Goal: Task Accomplishment & Management: Manage account settings

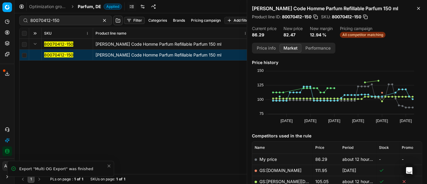
scroll to position [133, 0]
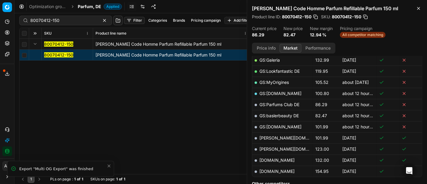
click at [62, 55] on mark "80070412-150" at bounding box center [58, 54] width 29 height 5
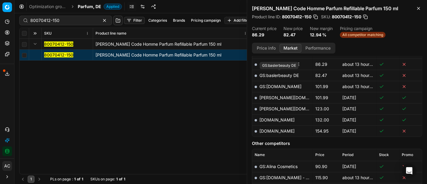
scroll to position [173, 0]
click at [293, 75] on link "GS:baslerbeauty DE" at bounding box center [279, 75] width 39 height 5
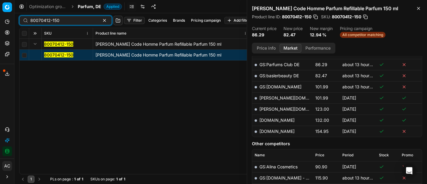
click at [74, 22] on input "80070412-150" at bounding box center [63, 20] width 66 height 6
paste input "90011687-0018585"
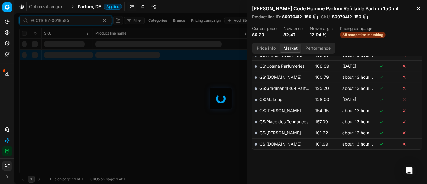
scroll to position [173, 0]
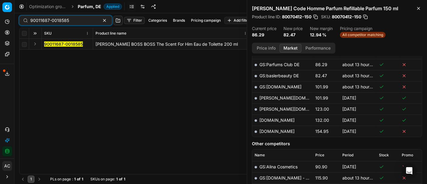
click at [35, 45] on button "Expand" at bounding box center [35, 43] width 7 height 7
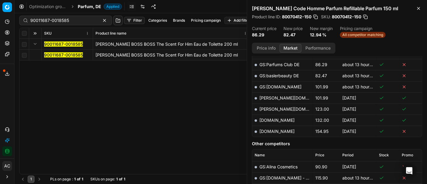
click at [60, 55] on mark "90011687-0018585" at bounding box center [63, 54] width 39 height 5
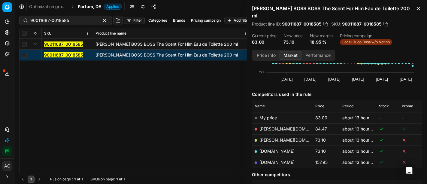
scroll to position [49, 0]
click at [275, 148] on link "[DOMAIN_NAME]" at bounding box center [277, 150] width 35 height 5
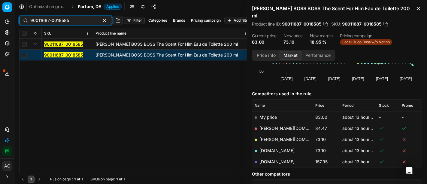
click at [77, 20] on input "90011687-0018585" at bounding box center [63, 20] width 66 height 6
paste input "07634-0011720"
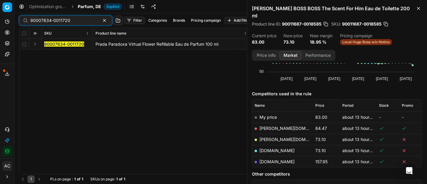
click at [35, 44] on button "Expand" at bounding box center [35, 43] width 7 height 7
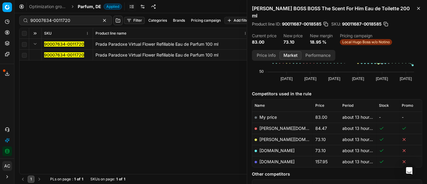
click at [57, 55] on mark "90007634-0011720" at bounding box center [64, 54] width 40 height 5
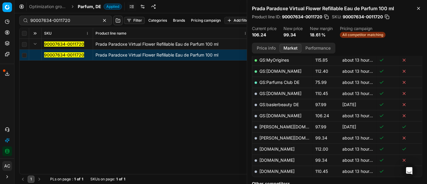
scroll to position [143, 0]
click at [275, 158] on link "[DOMAIN_NAME]" at bounding box center [277, 160] width 35 height 5
click at [68, 19] on input "90007634-0011720" at bounding box center [63, 20] width 66 height 6
paste input "80061084-10"
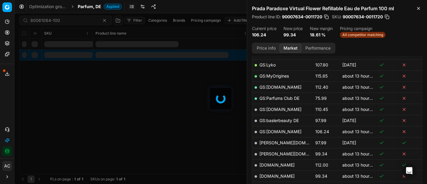
scroll to position [143, 0]
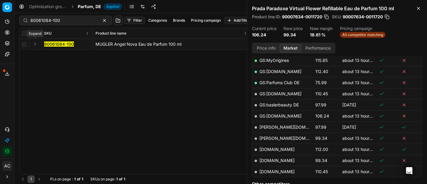
click at [34, 41] on button "Expand" at bounding box center [35, 43] width 7 height 7
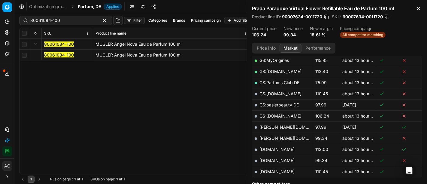
click at [56, 54] on mark "80061084-100" at bounding box center [59, 54] width 30 height 5
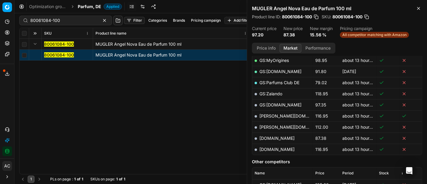
click at [276, 136] on link "[DOMAIN_NAME]" at bounding box center [277, 138] width 35 height 5
click at [75, 15] on div "80061084-100 Filter Categories Brands Pricing campaign Add filter Bulk update A…" at bounding box center [220, 20] width 403 height 14
click at [75, 19] on input "80061084-100" at bounding box center [63, 20] width 66 height 6
paste input "0835"
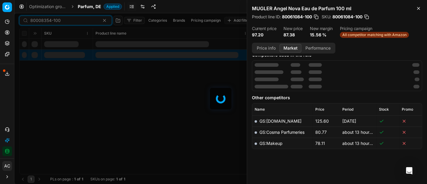
scroll to position [143, 0]
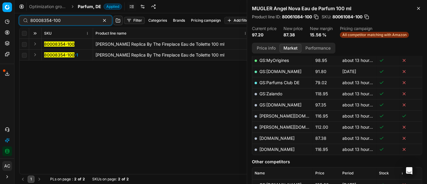
click at [34, 44] on button "Expand" at bounding box center [35, 43] width 7 height 7
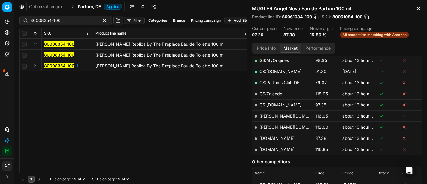
click at [49, 55] on mark "80008354-100" at bounding box center [59, 54] width 30 height 5
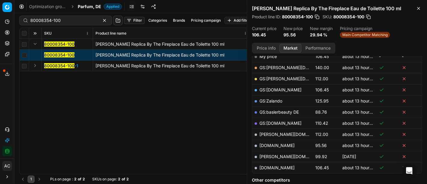
scroll to position [103, 0]
click at [277, 146] on td "[DOMAIN_NAME]" at bounding box center [283, 144] width 61 height 11
click at [277, 145] on link "[DOMAIN_NAME]" at bounding box center [277, 144] width 35 height 5
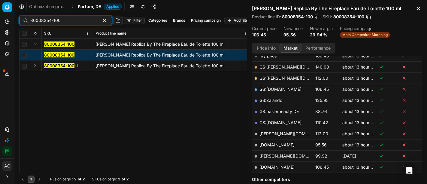
click at [70, 17] on input "80008354-100" at bounding box center [63, 20] width 66 height 6
paste input "4406"
type input "80044064-100"
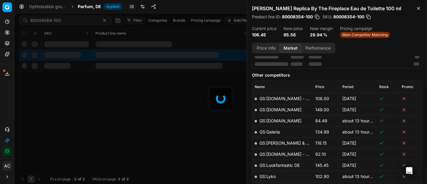
scroll to position [103, 0]
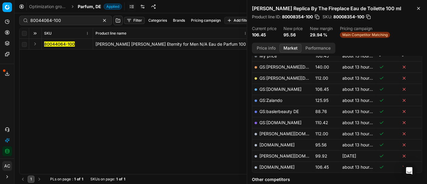
click at [38, 42] on button "Expand" at bounding box center [35, 43] width 7 height 7
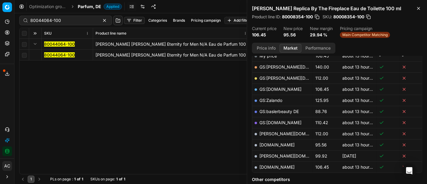
click at [65, 56] on mark "80044064-100" at bounding box center [59, 54] width 31 height 5
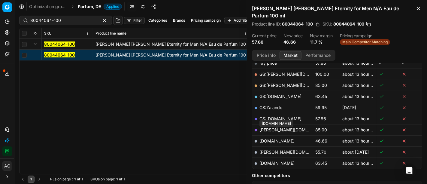
click at [283, 138] on link "[DOMAIN_NAME]" at bounding box center [277, 140] width 35 height 5
click at [89, 4] on span "Parfum, DE" at bounding box center [89, 7] width 23 height 6
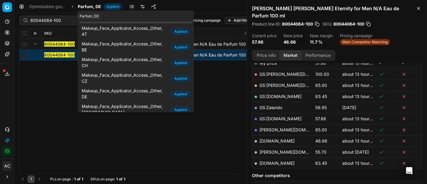
scroll to position [0, 0]
type input "o"
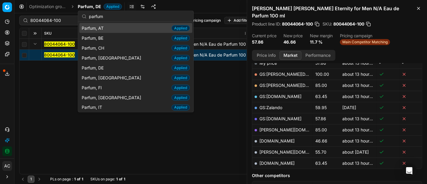
type input "parfum"
click at [107, 29] on div "Parfum, AT Applied" at bounding box center [135, 28] width 113 height 10
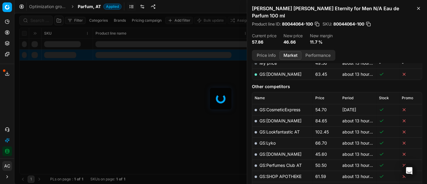
click at [39, 20] on div at bounding box center [220, 98] width 413 height 171
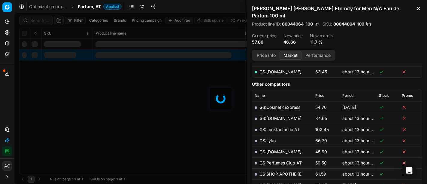
scroll to position [103, 0]
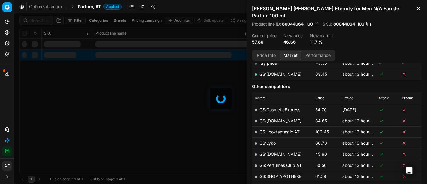
click at [39, 20] on div at bounding box center [220, 98] width 413 height 171
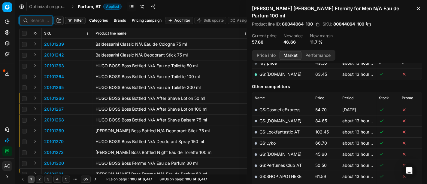
click at [39, 20] on input at bounding box center [39, 20] width 19 height 6
paste input "80070878-100"
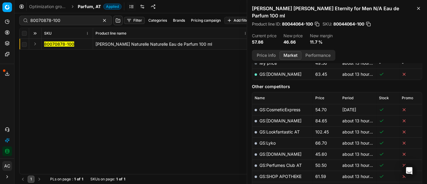
click at [35, 43] on button "Expand" at bounding box center [35, 43] width 7 height 7
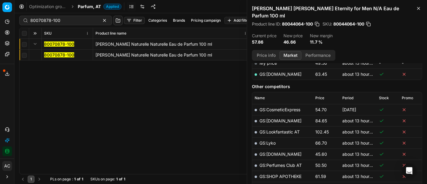
click at [59, 55] on mark "80070878-100" at bounding box center [59, 54] width 30 height 5
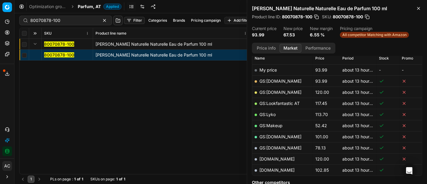
scroll to position [91, 0]
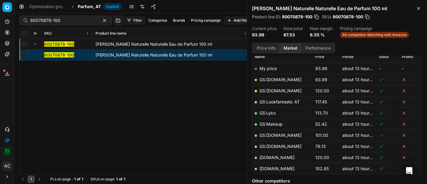
click at [266, 47] on button "Price info" at bounding box center [266, 48] width 27 height 9
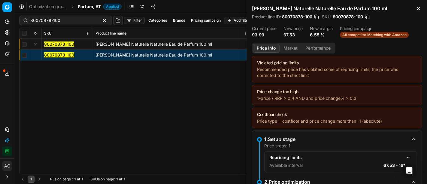
scroll to position [103, 0]
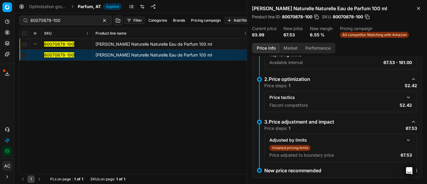
click at [405, 96] on button "button" at bounding box center [408, 97] width 7 height 7
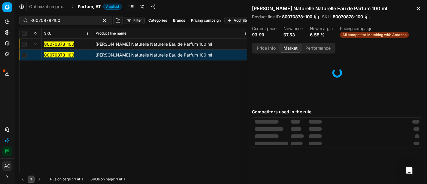
click at [295, 46] on button "Market" at bounding box center [291, 48] width 22 height 9
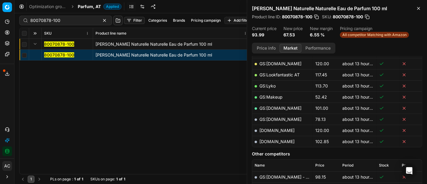
scroll to position [118, 0]
click at [272, 96] on link "GS:Makeup" at bounding box center [271, 97] width 23 height 5
click at [77, 16] on div "80070878-100" at bounding box center [65, 21] width 93 height 10
paste input "20102151"
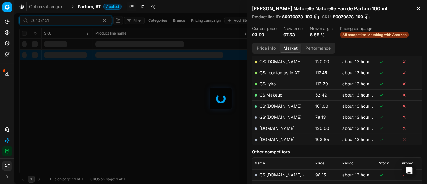
scroll to position [118, 0]
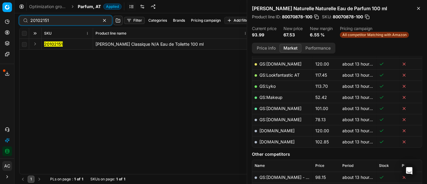
click at [35, 45] on button "Expand" at bounding box center [35, 43] width 7 height 7
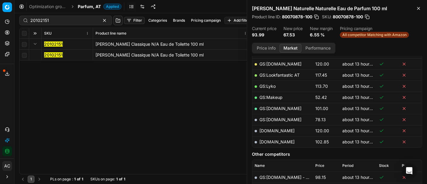
click at [47, 55] on mark "20102151" at bounding box center [53, 54] width 19 height 5
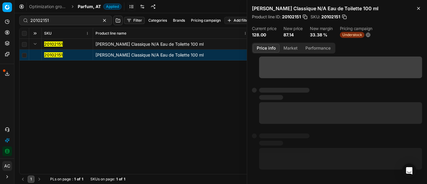
scroll to position [14, 0]
click at [260, 48] on button "Price info" at bounding box center [266, 48] width 27 height 9
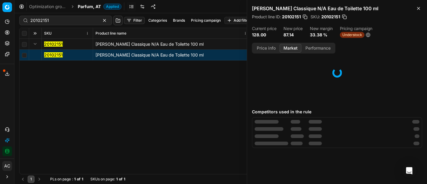
click at [285, 47] on button "Market" at bounding box center [291, 48] width 22 height 9
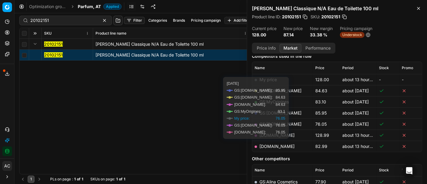
scroll to position [83, 0]
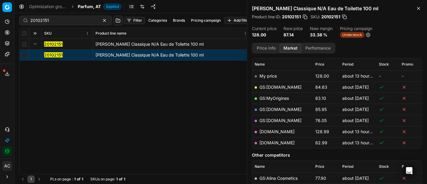
click at [268, 46] on button "Price info" at bounding box center [266, 48] width 27 height 9
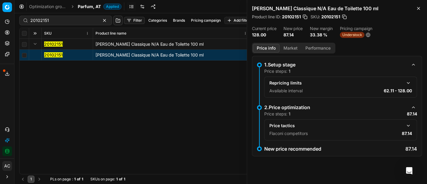
click at [409, 125] on button "button" at bounding box center [408, 125] width 7 height 7
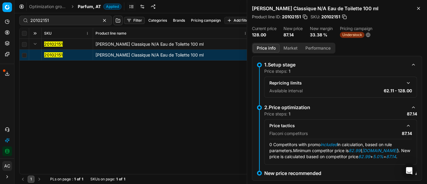
scroll to position [7, 0]
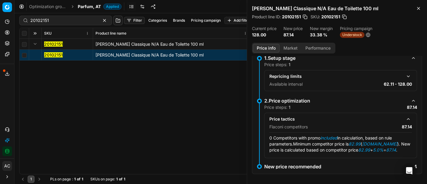
click at [287, 47] on button "Market" at bounding box center [291, 48] width 22 height 9
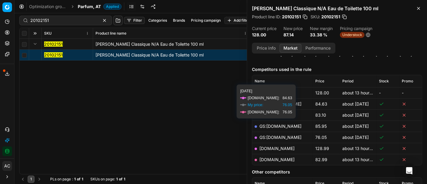
scroll to position [66, 0]
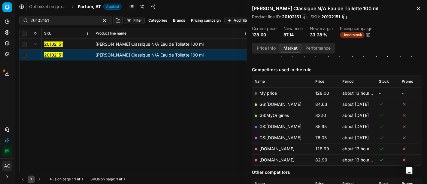
click at [285, 160] on link "[DOMAIN_NAME]" at bounding box center [277, 159] width 35 height 5
click at [48, 23] on input "20102151" at bounding box center [63, 20] width 66 height 6
paste input "80010912-30"
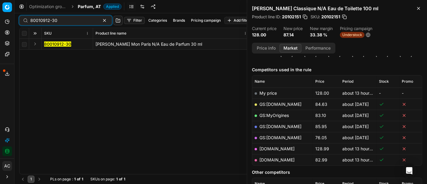
click at [35, 45] on button "Expand" at bounding box center [35, 43] width 7 height 7
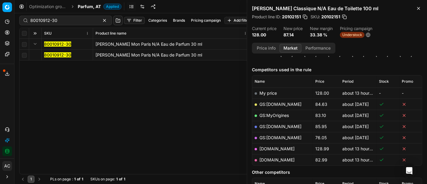
click at [48, 53] on mark "80010912-30" at bounding box center [57, 54] width 27 height 5
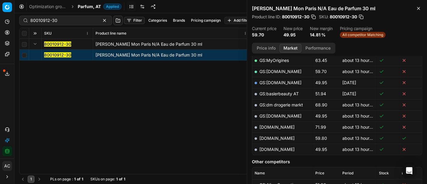
scroll to position [143, 0]
click at [280, 148] on link "[DOMAIN_NAME]" at bounding box center [277, 149] width 35 height 5
click at [71, 20] on input "80010912-30" at bounding box center [63, 20] width 66 height 6
paste input "90007007-001062"
type input "90007007-0010620"
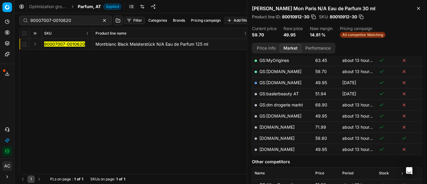
click at [35, 46] on button "Expand" at bounding box center [35, 43] width 7 height 7
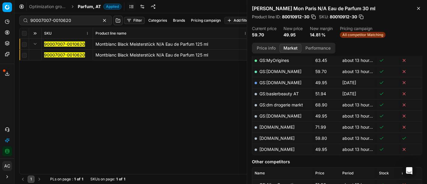
click at [62, 55] on mark "90007007-0010620" at bounding box center [64, 54] width 41 height 5
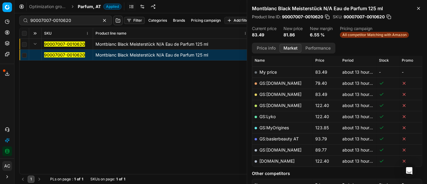
scroll to position [93, 0]
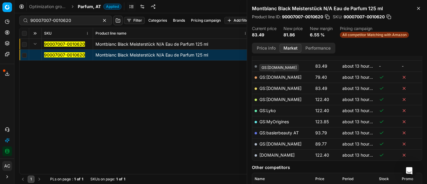
click at [280, 77] on link "GS:[DOMAIN_NAME]" at bounding box center [281, 77] width 42 height 5
click at [85, 9] on span "Parfum, AT" at bounding box center [89, 7] width 23 height 6
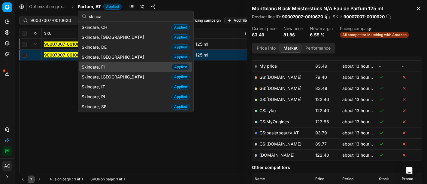
scroll to position [0, 0]
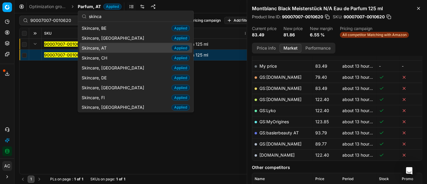
type input "skinca"
click at [109, 48] on span "Skincare, AT" at bounding box center [95, 48] width 27 height 6
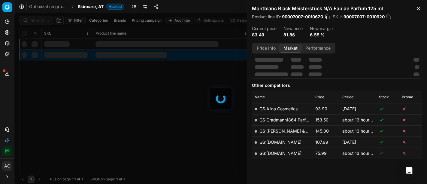
scroll to position [93, 0]
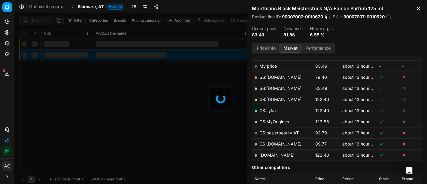
click at [41, 21] on div at bounding box center [220, 98] width 413 height 171
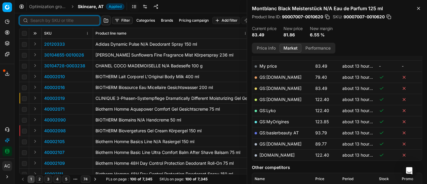
click at [41, 21] on input at bounding box center [63, 20] width 66 height 6
paste input "90006731-0010199"
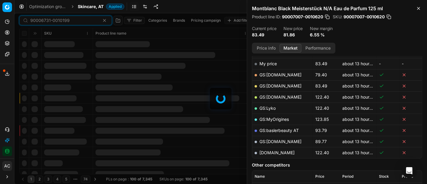
scroll to position [93, 0]
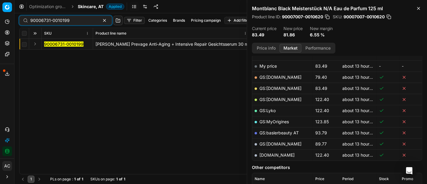
click at [34, 43] on button "Expand" at bounding box center [35, 43] width 7 height 7
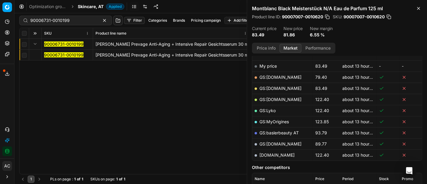
click at [55, 54] on mark "90006731-0010199" at bounding box center [63, 54] width 39 height 5
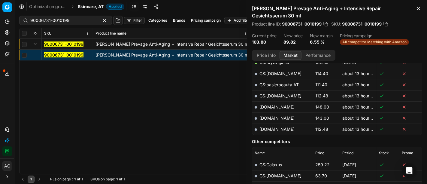
scroll to position [170, 0]
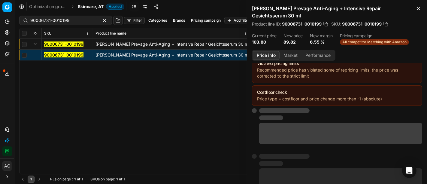
click at [270, 55] on button "Price info" at bounding box center [266, 55] width 27 height 9
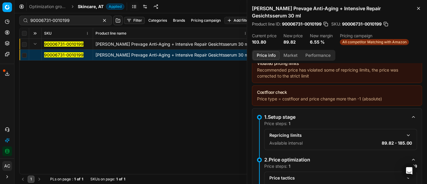
scroll to position [61, 0]
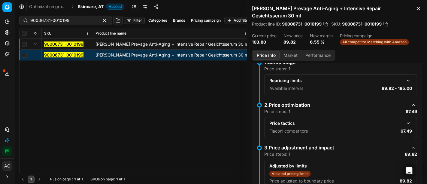
click at [406, 123] on button "button" at bounding box center [408, 123] width 7 height 7
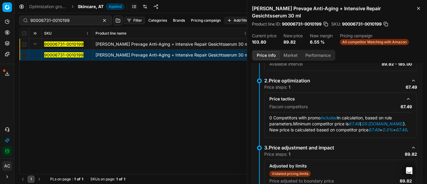
scroll to position [87, 0]
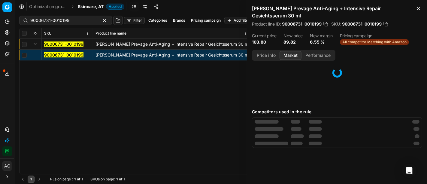
click at [294, 52] on button "Market" at bounding box center [291, 55] width 22 height 9
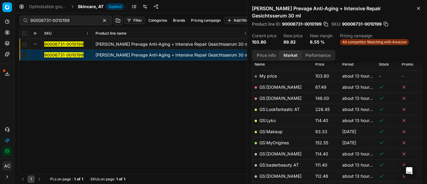
scroll to position [90, 0]
click at [278, 85] on link "GS:[DOMAIN_NAME]" at bounding box center [281, 87] width 42 height 5
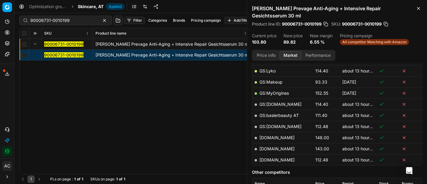
scroll to position [140, 0]
click at [277, 115] on link "GS:baslerbeauty AT" at bounding box center [279, 115] width 39 height 5
click at [281, 160] on link "[DOMAIN_NAME]" at bounding box center [277, 160] width 35 height 5
click at [70, 22] on input "90006731-0010199" at bounding box center [63, 20] width 66 height 6
paste input "11205-0017727"
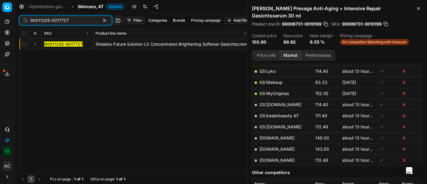
scroll to position [140, 0]
click at [34, 47] on button "Expand" at bounding box center [35, 43] width 7 height 7
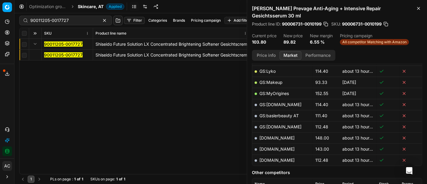
click at [52, 53] on mark "90011205-0017727" at bounding box center [63, 54] width 38 height 5
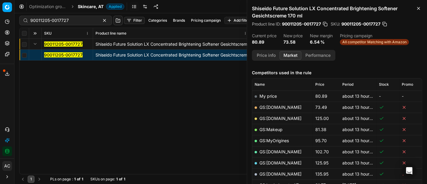
scroll to position [70, 0]
click at [271, 107] on link "GS:[DOMAIN_NAME]" at bounding box center [281, 107] width 42 height 5
click at [76, 17] on div "90011205-0017727" at bounding box center [65, 21] width 93 height 10
paste input "80050265-100"
type input "80050265-100"
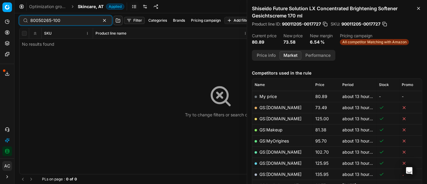
click at [96, 7] on span "Skincare, AT" at bounding box center [91, 7] width 26 height 6
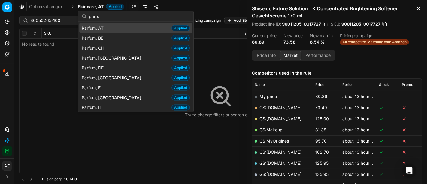
type input "parfu"
click at [108, 26] on div "Parfum, AT Applied" at bounding box center [135, 28] width 113 height 10
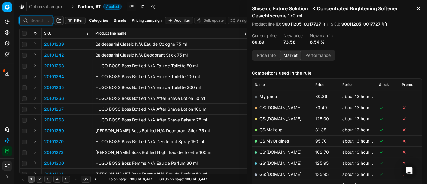
click at [44, 23] on input at bounding box center [39, 20] width 19 height 6
paste input "80050265-100"
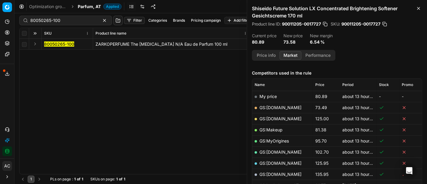
click at [37, 42] on button "Expand" at bounding box center [35, 43] width 7 height 7
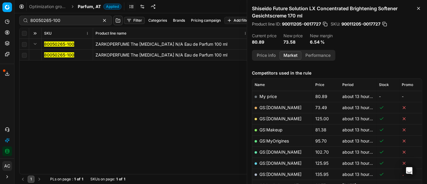
click at [54, 53] on mark "80050265-100" at bounding box center [59, 54] width 30 height 5
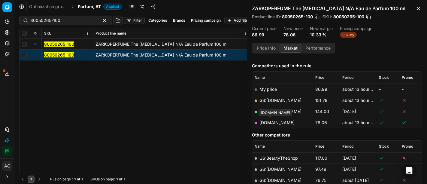
click at [270, 121] on link "[DOMAIN_NAME]" at bounding box center [277, 122] width 35 height 5
click at [204, 130] on div "80050265-100 ZARKOPERFUME The [MEDICAL_DATA] N/A Eau de Parfum 100 ml 80050265-…" at bounding box center [221, 106] width 403 height 135
click at [71, 24] on div "80050265-100" at bounding box center [65, 21] width 93 height 10
paste input "9084"
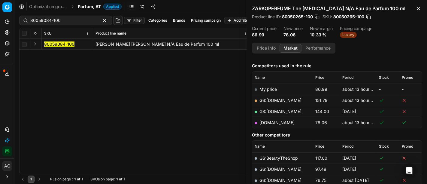
click at [37, 43] on button "Expand" at bounding box center [35, 43] width 7 height 7
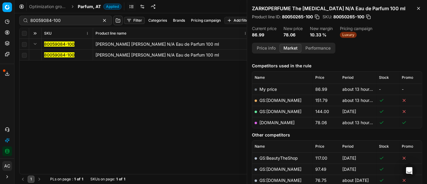
click at [55, 54] on mark "80059084-100" at bounding box center [59, 54] width 30 height 5
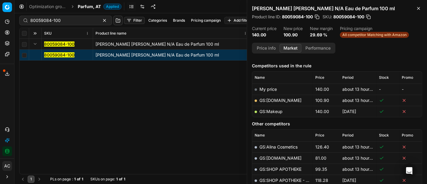
click at [275, 98] on link "GS:[DOMAIN_NAME]" at bounding box center [281, 100] width 42 height 5
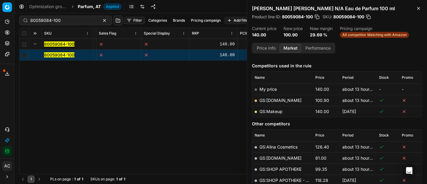
scroll to position [0, 411]
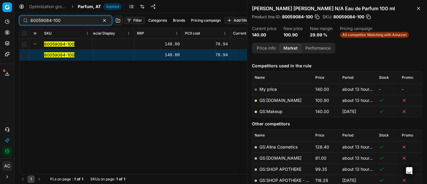
click at [62, 23] on input "80059084-100" at bounding box center [63, 20] width 66 height 6
paste input "90007672-001176"
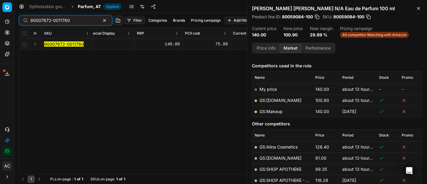
click at [35, 44] on button "Expand" at bounding box center [35, 43] width 7 height 7
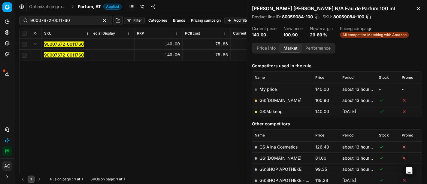
click at [57, 55] on mark "90007672-0011760" at bounding box center [64, 54] width 40 height 5
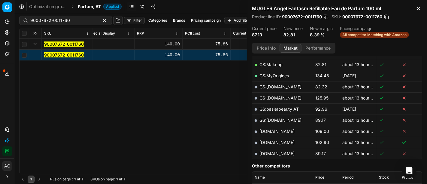
scroll to position [150, 0]
click at [277, 65] on link "GS:Makeup" at bounding box center [271, 64] width 23 height 5
click at [76, 23] on input "90007672-0011760" at bounding box center [63, 20] width 66 height 6
paste input "80010171-10"
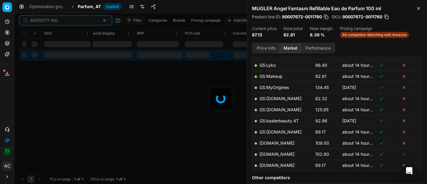
scroll to position [150, 0]
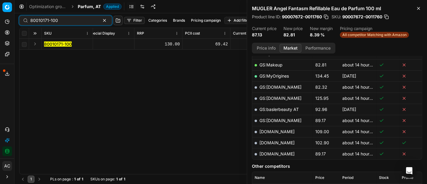
click at [35, 44] on button "Expand" at bounding box center [35, 43] width 7 height 7
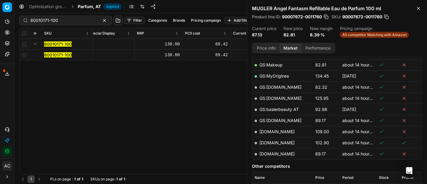
click at [51, 54] on mark "80010171-100" at bounding box center [58, 54] width 28 height 5
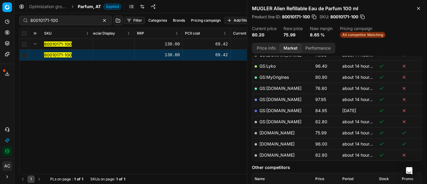
scroll to position [116, 0]
click at [273, 131] on link "[DOMAIN_NAME]" at bounding box center [277, 132] width 35 height 5
click at [59, 20] on input "80010171-100" at bounding box center [63, 20] width 66 height 6
paste input "40547-5"
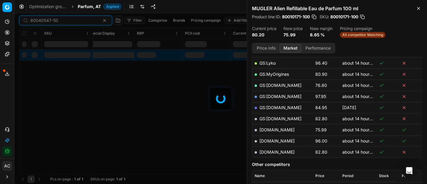
scroll to position [116, 0]
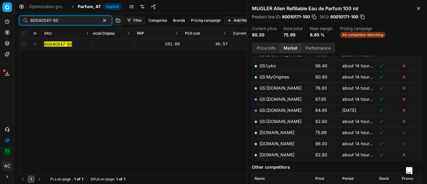
type input "80040547-50"
click at [35, 42] on button "Expand" at bounding box center [35, 43] width 7 height 7
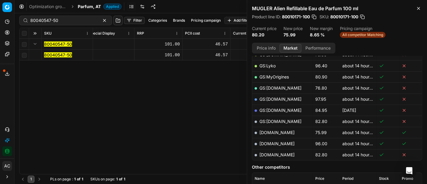
click at [55, 56] on mark "80040547-50" at bounding box center [58, 54] width 28 height 5
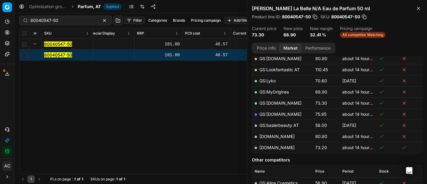
scroll to position [107, 0]
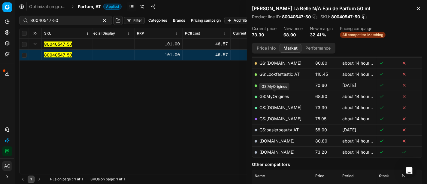
click at [282, 96] on link "GS:MyOrigines" at bounding box center [274, 96] width 29 height 5
click at [215, 87] on div "SKU Product line name Product line ID Title Brand Sales Flag Brand Special Disp…" at bounding box center [221, 101] width 403 height 146
click at [153, 118] on div "SKU Product line name Product line ID Title Brand Sales Flag Brand Special Disp…" at bounding box center [221, 101] width 403 height 146
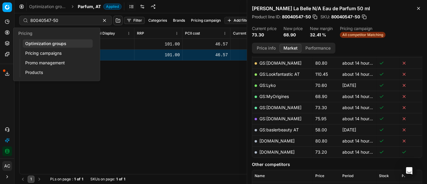
click at [9, 33] on icon at bounding box center [7, 32] width 5 height 5
click at [37, 44] on link "Optimization groups" at bounding box center [58, 43] width 70 height 8
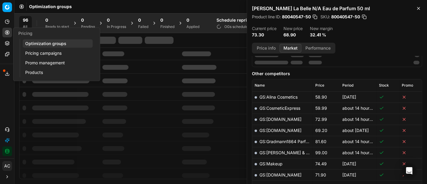
scroll to position [110, 0]
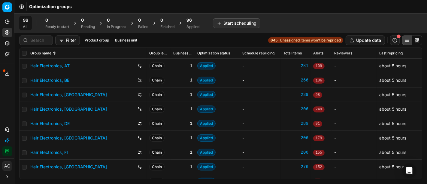
click at [281, 38] on span "Unassigned items won't be repriced" at bounding box center [310, 40] width 61 height 5
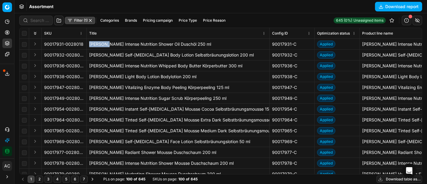
drag, startPoint x: 109, startPoint y: 44, endPoint x: 87, endPoint y: 44, distance: 22.5
click at [87, 44] on td "[PERSON_NAME] Intense Nutrition Shower Oil Duschöl 250 ml" at bounding box center [178, 44] width 183 height 11
copy div "[PERSON_NAME]"
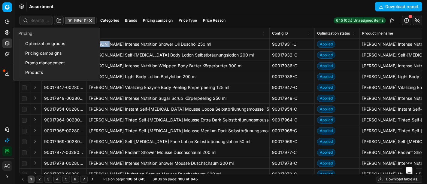
click at [6, 32] on icon at bounding box center [7, 32] width 5 height 5
click at [39, 42] on link "Optimization groups" at bounding box center [58, 43] width 70 height 8
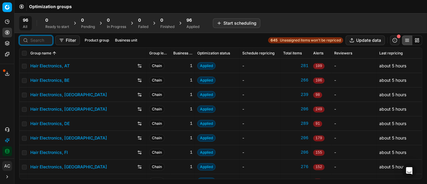
click at [37, 39] on input at bounding box center [39, 40] width 19 height 6
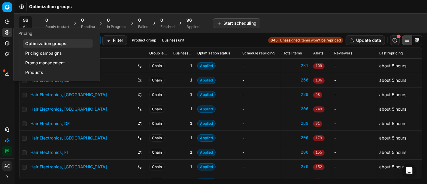
click at [32, 50] on link "Pricing campaigns" at bounding box center [58, 53] width 70 height 8
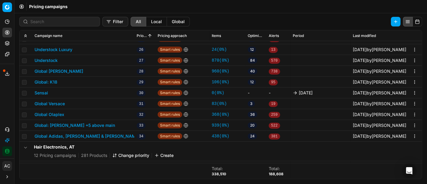
scroll to position [295, 0]
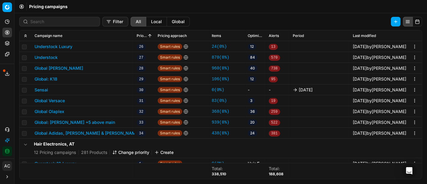
click at [59, 99] on button "Global Versace" at bounding box center [50, 101] width 30 height 6
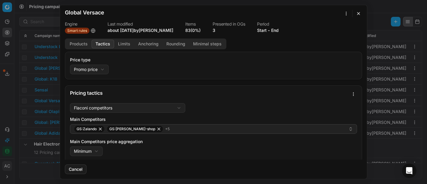
click at [99, 44] on button "Tactics" at bounding box center [103, 44] width 23 height 9
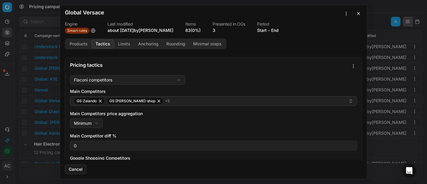
scroll to position [28, 0]
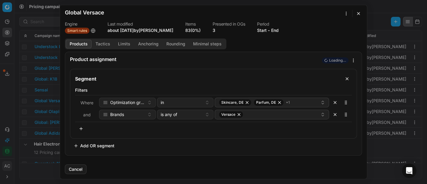
click at [81, 43] on button "Products" at bounding box center [79, 44] width 26 height 9
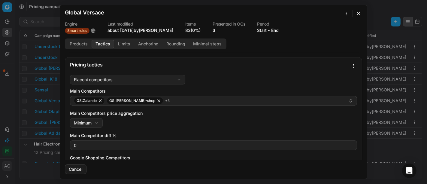
click at [99, 45] on button "Tactics" at bounding box center [103, 44] width 23 height 9
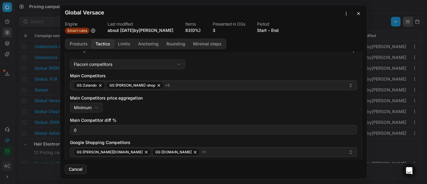
scroll to position [44, 0]
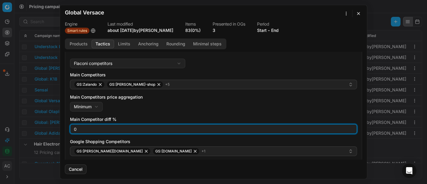
click at [96, 129] on input "0" at bounding box center [214, 128] width 282 height 9
type input "3"
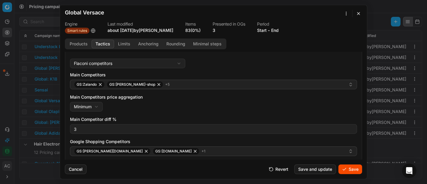
click at [144, 110] on div "Main Competitors price aggregation Minimum Minimum Maximum" at bounding box center [213, 102] width 287 height 17
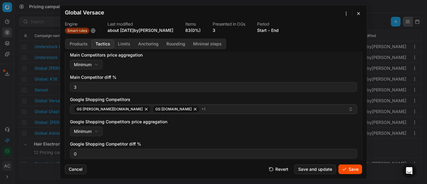
scroll to position [103, 0]
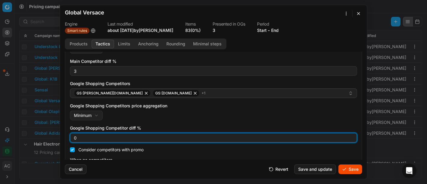
click at [92, 137] on input "0" at bounding box center [214, 137] width 282 height 9
type input "3"
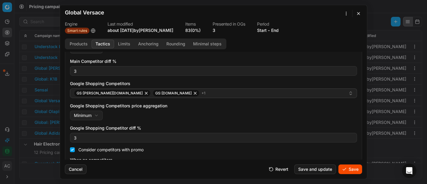
click at [158, 122] on div "Main Competitors GS:Zalando GS:[PERSON_NAME]-shop + 5 Main Competitors price ag…" at bounding box center [213, 94] width 287 height 161
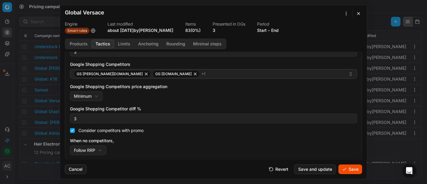
click at [349, 173] on button "Save" at bounding box center [351, 169] width 24 height 10
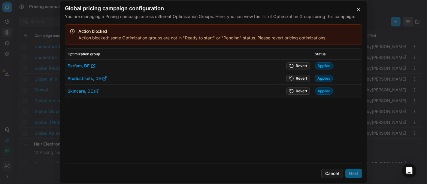
click at [298, 65] on button "Revert" at bounding box center [298, 65] width 23 height 7
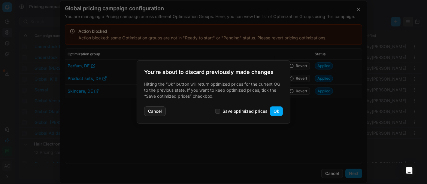
click at [273, 110] on button "Ok" at bounding box center [276, 111] width 13 height 10
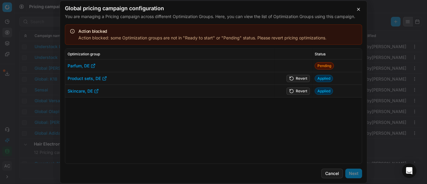
click at [295, 80] on button "Revert" at bounding box center [298, 78] width 23 height 7
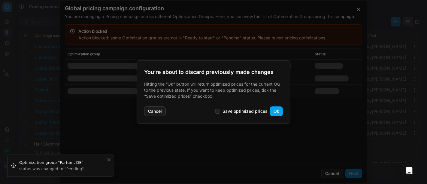
click at [280, 112] on button "Ok" at bounding box center [276, 111] width 13 height 10
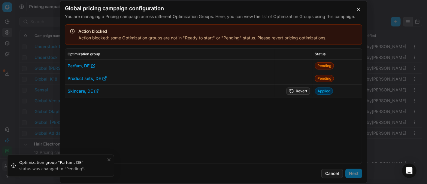
click at [300, 92] on button "Revert" at bounding box center [298, 90] width 23 height 7
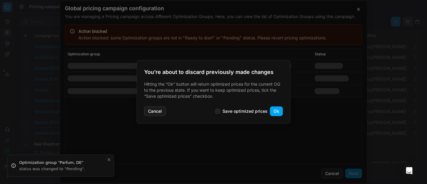
click at [279, 118] on div "You’re about to discard previously made changes Hitting the “Ok” button will re…" at bounding box center [214, 91] width 154 height 63
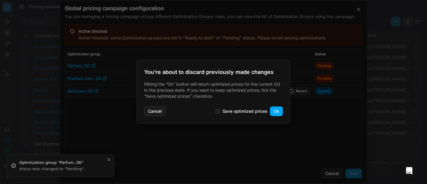
click at [277, 111] on button "Ok" at bounding box center [276, 111] width 13 height 10
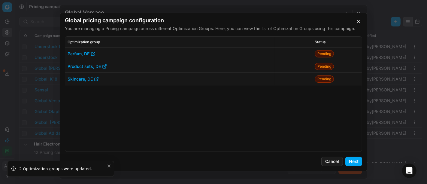
click at [360, 163] on button "Next" at bounding box center [354, 162] width 17 height 10
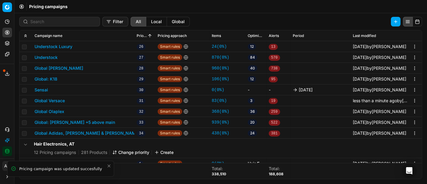
click at [62, 99] on button "Global Versace" at bounding box center [50, 101] width 30 height 6
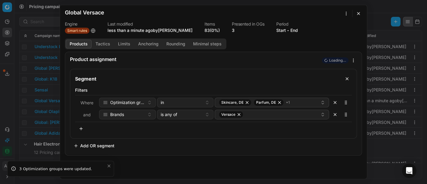
click at [359, 13] on button "button" at bounding box center [358, 13] width 7 height 7
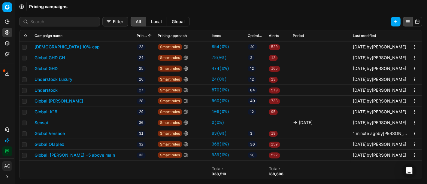
scroll to position [262, 0]
click at [56, 134] on button "Global Versace" at bounding box center [50, 133] width 30 height 6
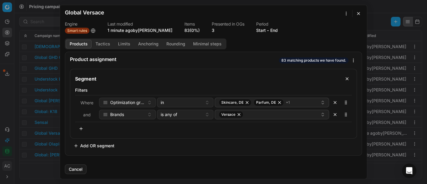
click at [103, 43] on button "Tactics" at bounding box center [103, 44] width 23 height 9
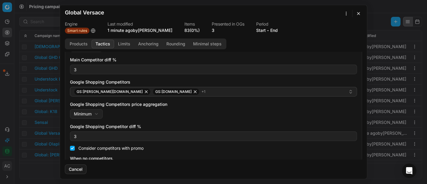
scroll to position [122, 0]
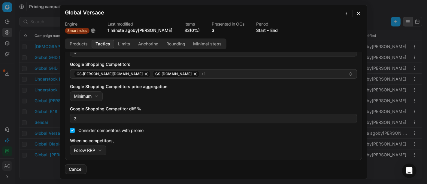
click at [359, 13] on button "button" at bounding box center [358, 13] width 7 height 7
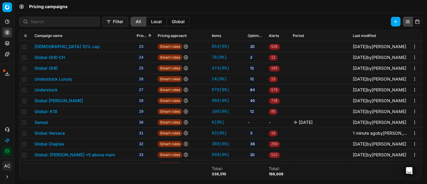
click at [251, 13] on div "Filter All Local Global Campaign name Priority Pricing approach Items Optimizat…" at bounding box center [220, 98] width 413 height 171
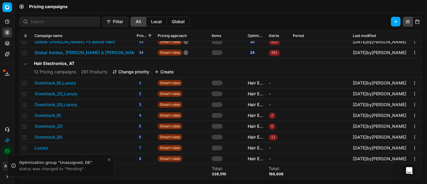
scroll to position [375, 0]
click at [62, 24] on input at bounding box center [63, 22] width 66 height 6
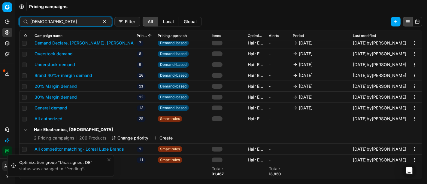
scroll to position [0, 0]
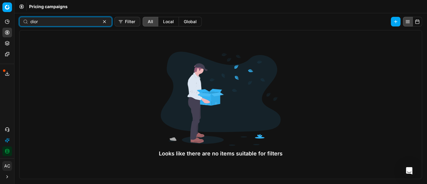
type input "dior"
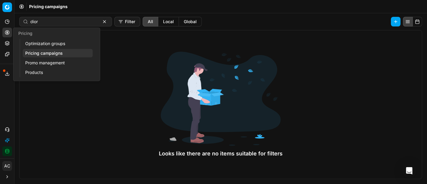
click at [26, 42] on link "Optimization groups" at bounding box center [58, 43] width 70 height 8
